Goal: Transaction & Acquisition: Purchase product/service

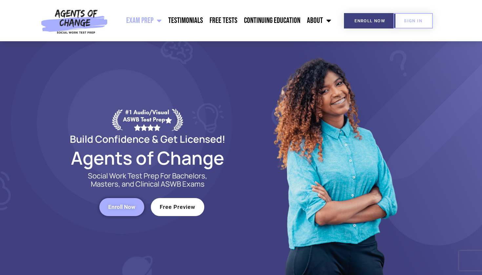
click at [186, 210] on span "Free Preview" at bounding box center [178, 208] width 36 height 6
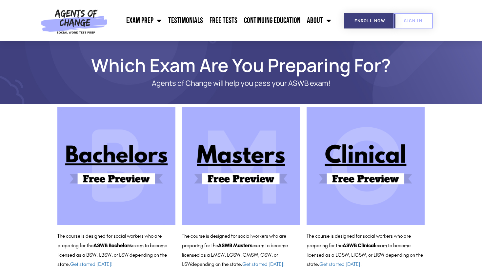
click at [225, 153] on img at bounding box center [241, 166] width 118 height 118
click at [360, 21] on span "Enroll Now" at bounding box center [369, 21] width 30 height 4
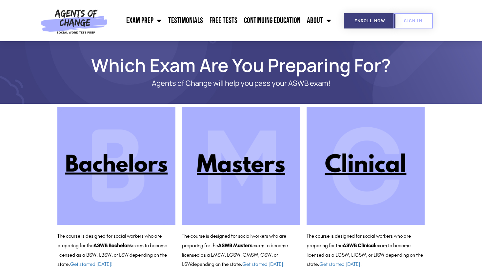
click at [248, 170] on img at bounding box center [241, 166] width 118 height 118
